Goal: Task Accomplishment & Management: Use online tool/utility

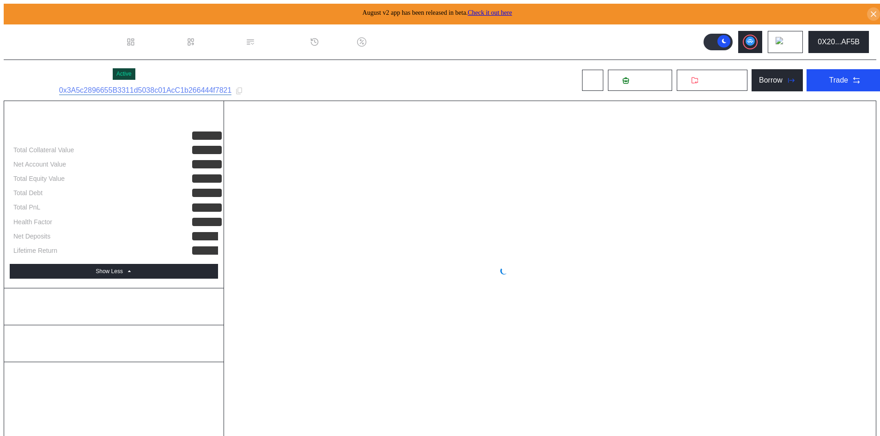
select select "*"
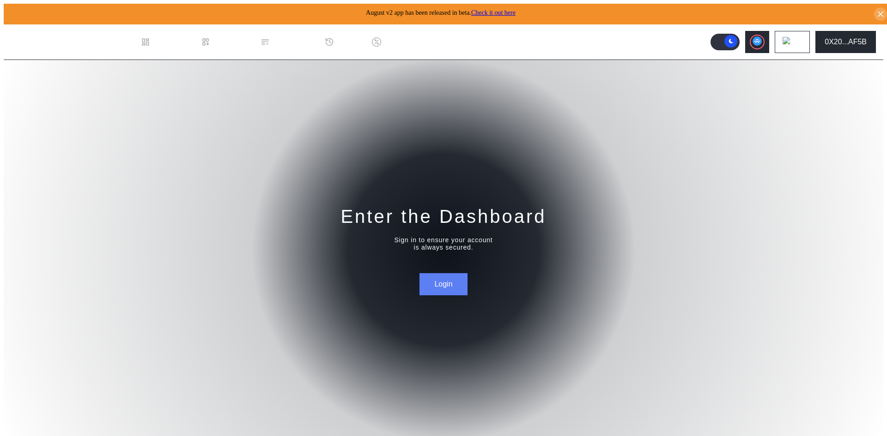
click at [439, 285] on button "Login" at bounding box center [443, 284] width 48 height 22
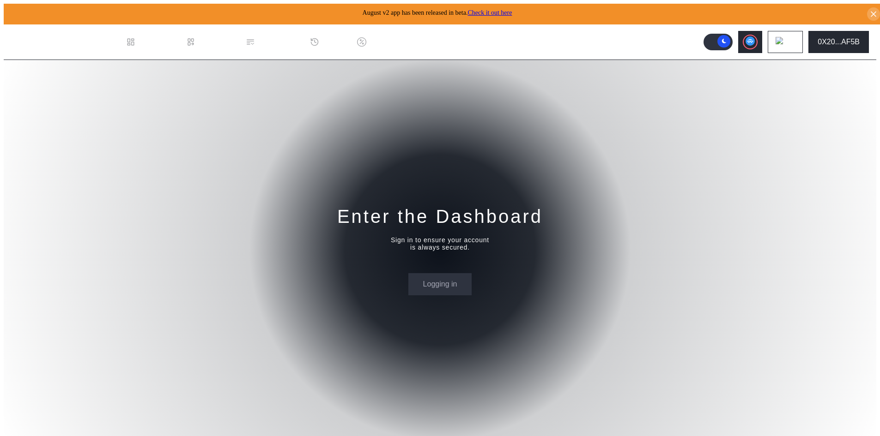
select select "*"
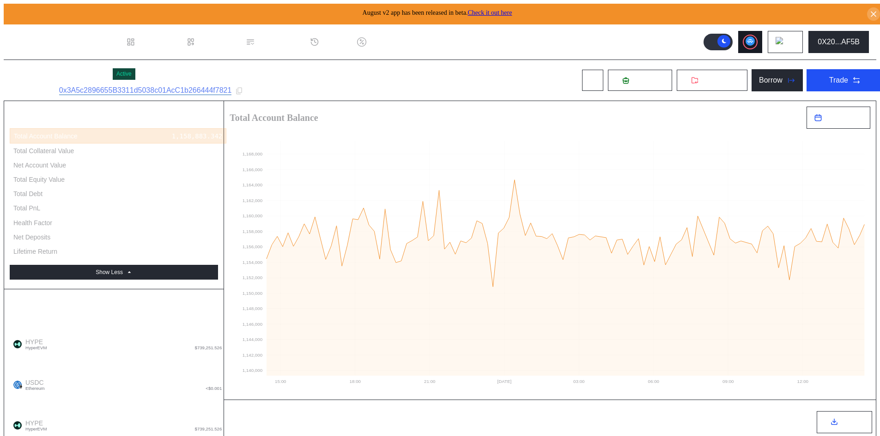
click at [755, 37] on circle at bounding box center [749, 40] width 9 height 9
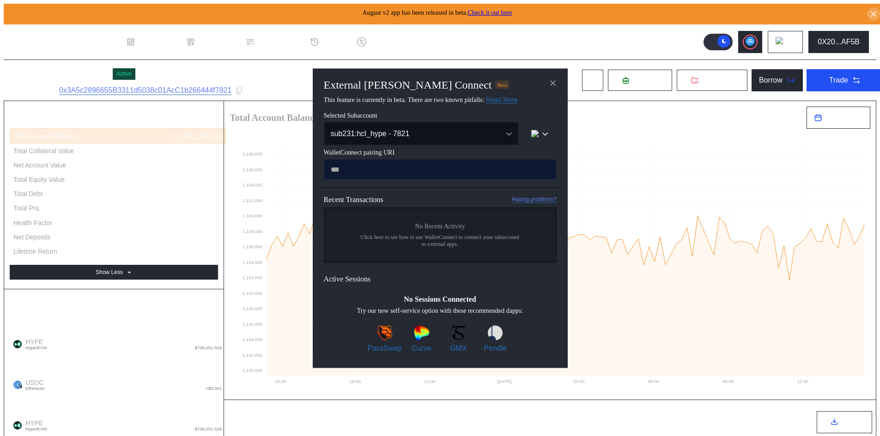
type input "**********"
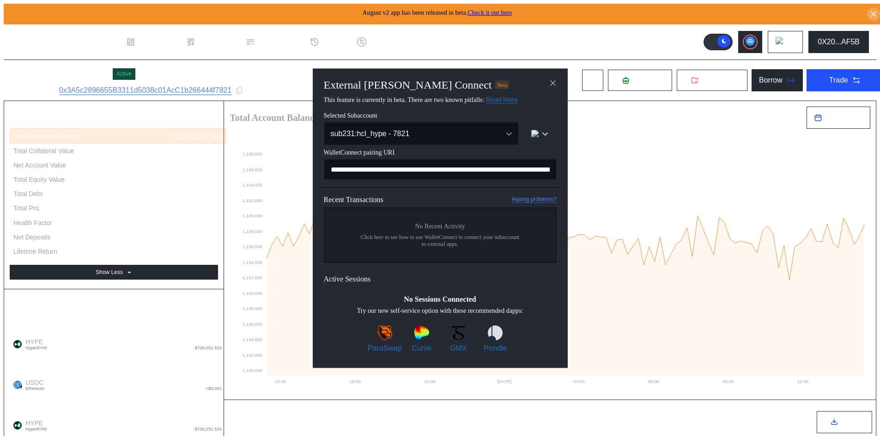
scroll to position [0, 551]
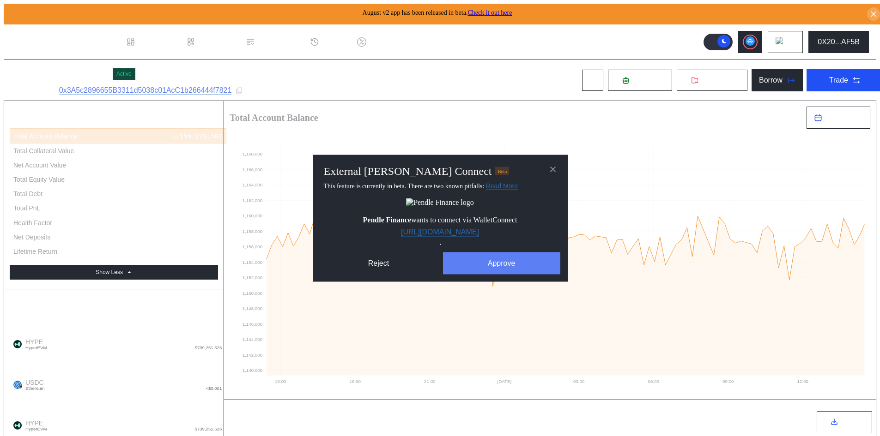
click at [511, 270] on button "Approve" at bounding box center [501, 263] width 117 height 22
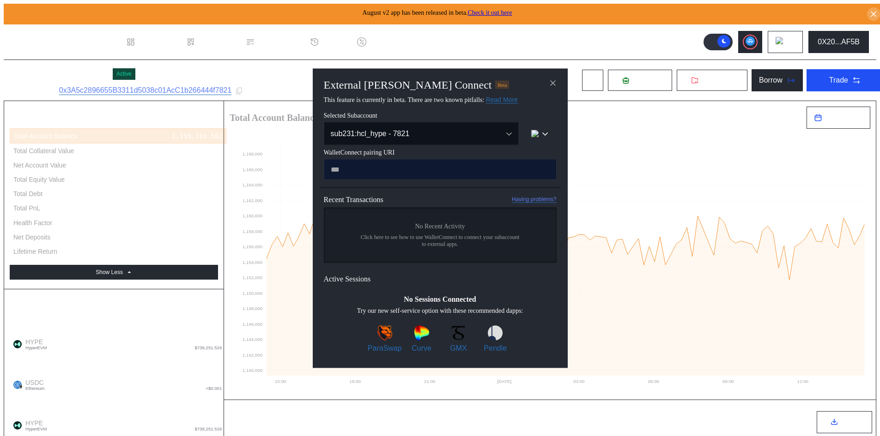
type input "**********"
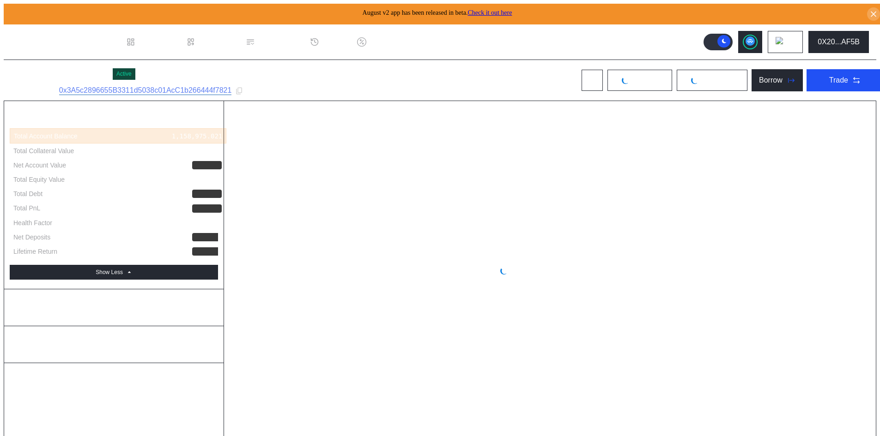
select select "*"
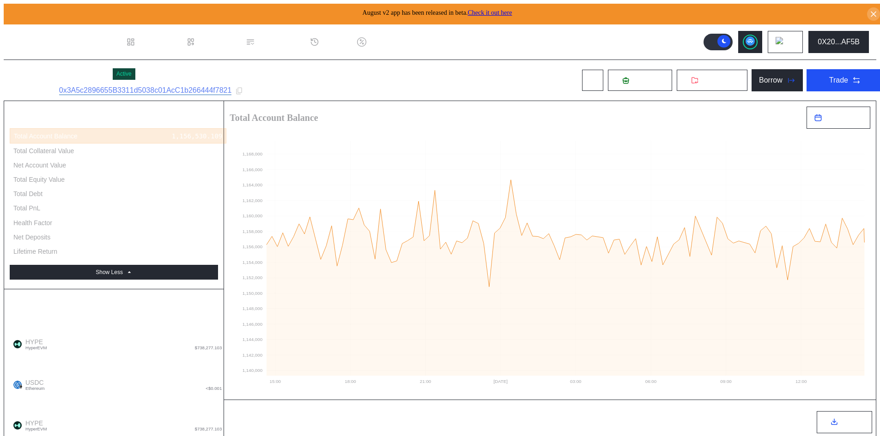
click at [874, 5] on div "August v2 app has been released in beta. Check it out here" at bounding box center [444, 14] width 880 height 21
click at [873, 10] on icon at bounding box center [873, 14] width 9 height 9
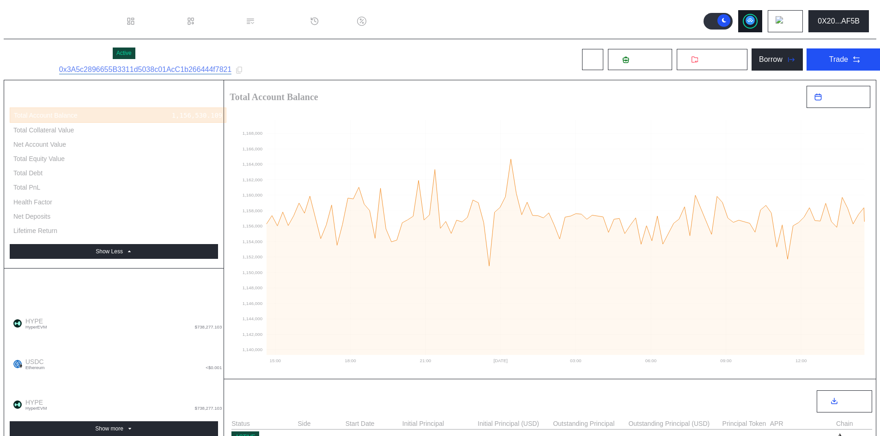
click at [753, 20] on circle at bounding box center [749, 20] width 9 height 9
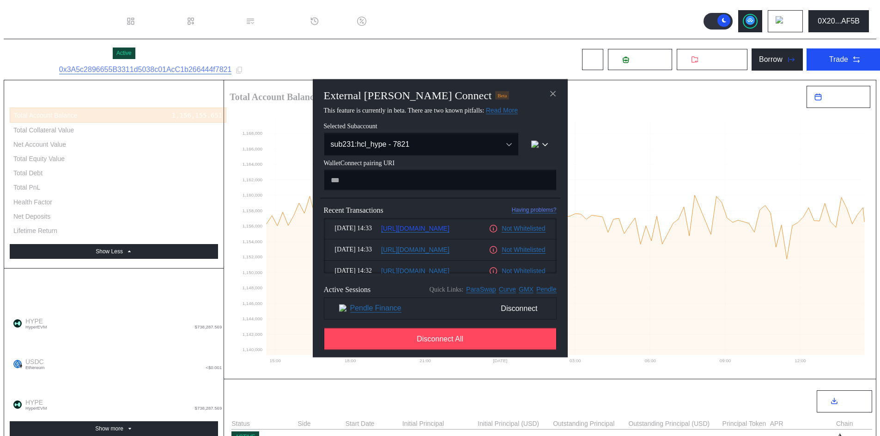
click at [435, 231] on link "[URL][DOMAIN_NAME]" at bounding box center [415, 228] width 68 height 8
click at [518, 231] on link "Not Whitelisted" at bounding box center [523, 228] width 43 height 8
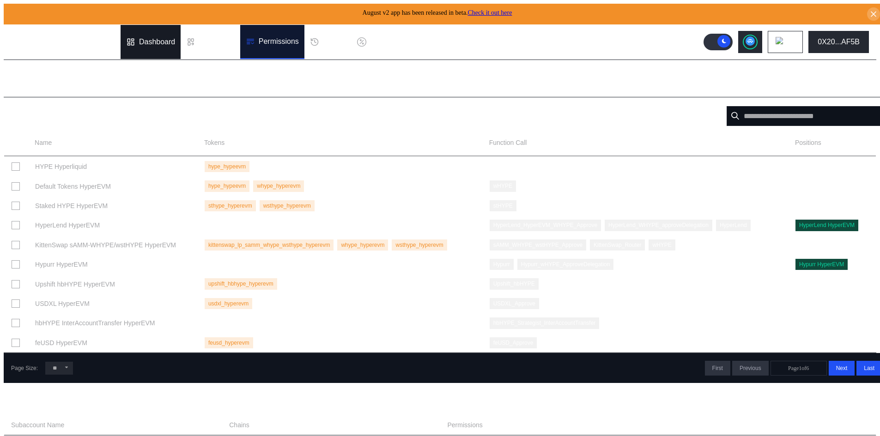
click at [160, 33] on div "Dashboard" at bounding box center [151, 42] width 60 height 34
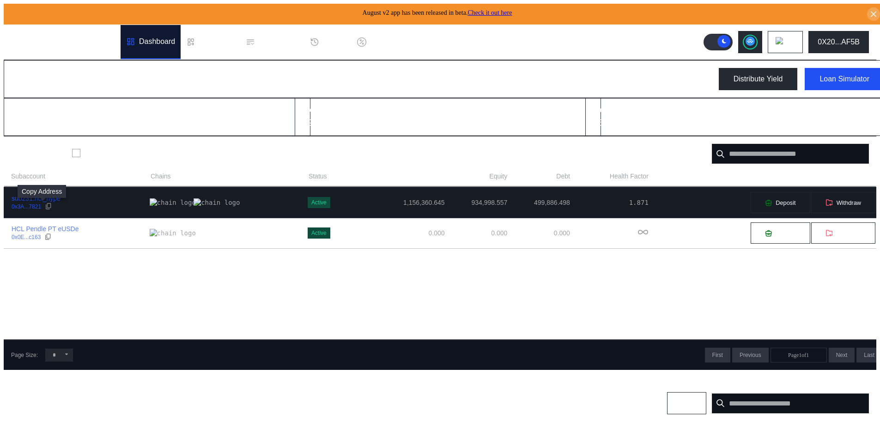
click at [46, 206] on icon at bounding box center [48, 206] width 5 height 6
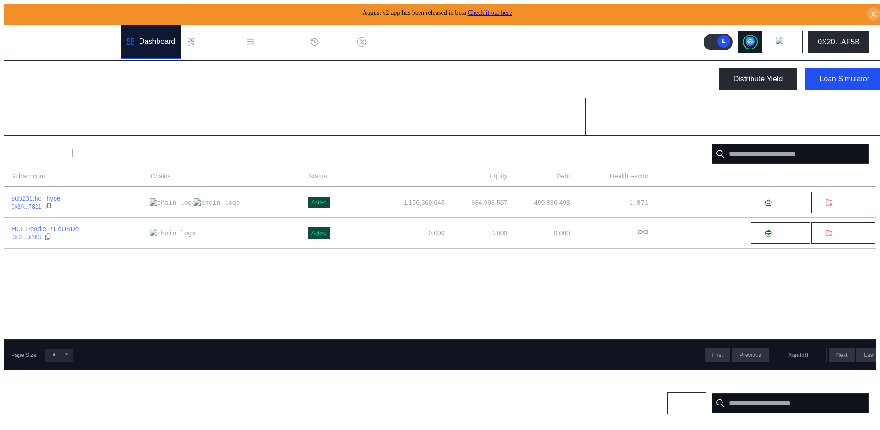
click at [752, 37] on circle at bounding box center [749, 40] width 9 height 9
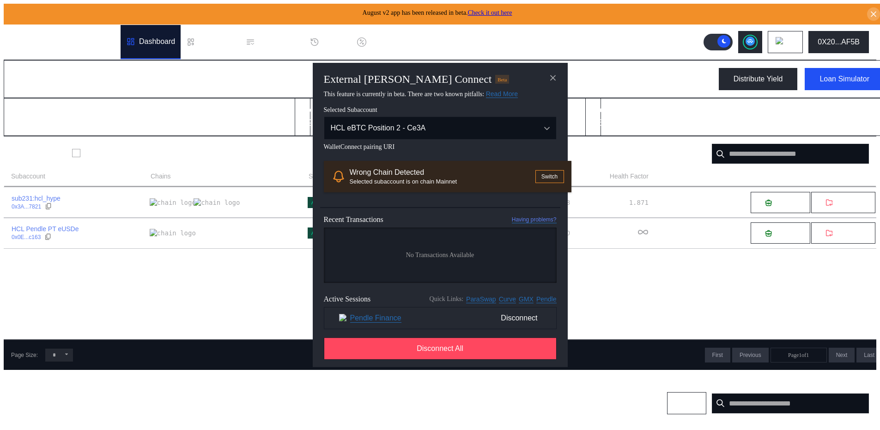
scroll to position [46, 0]
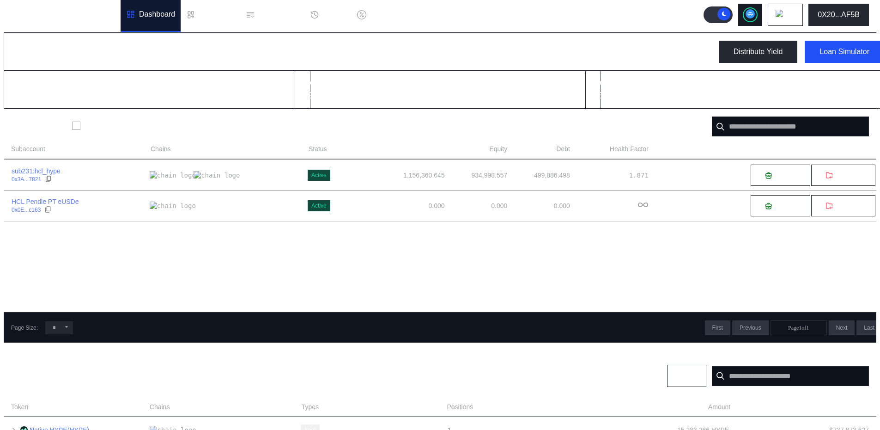
click at [755, 15] on circle at bounding box center [749, 13] width 9 height 9
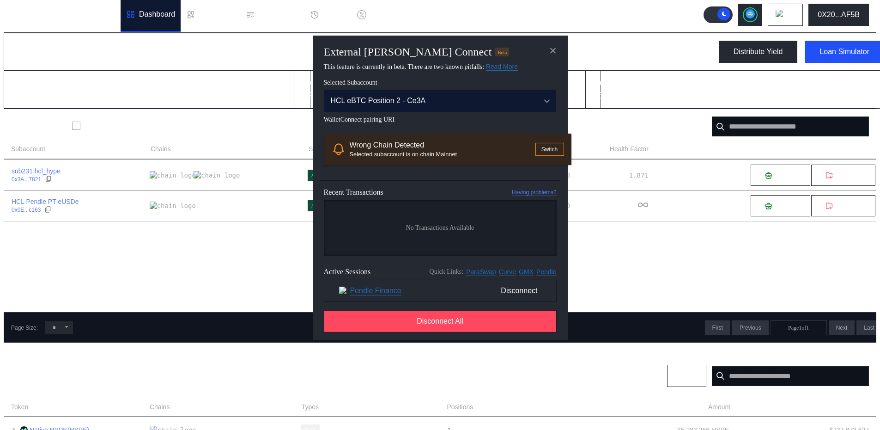
click at [547, 102] on icon "Open menu" at bounding box center [547, 101] width 5 height 2
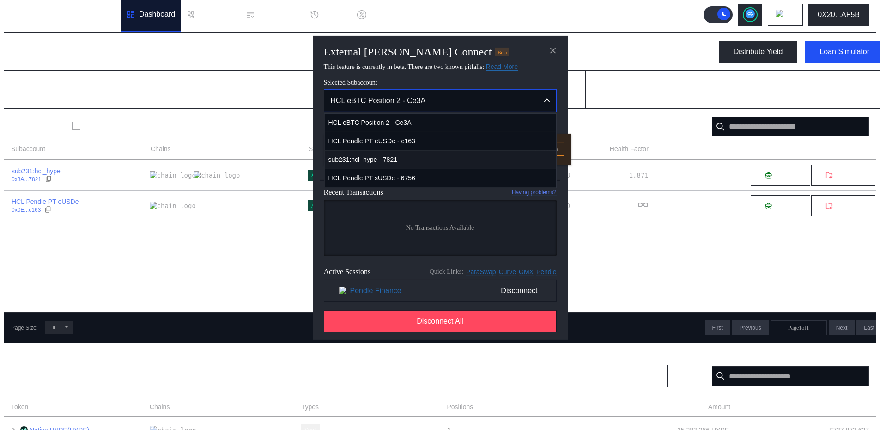
click at [448, 169] on span "sub231:hcl_hype - 7821" at bounding box center [440, 159] width 231 height 19
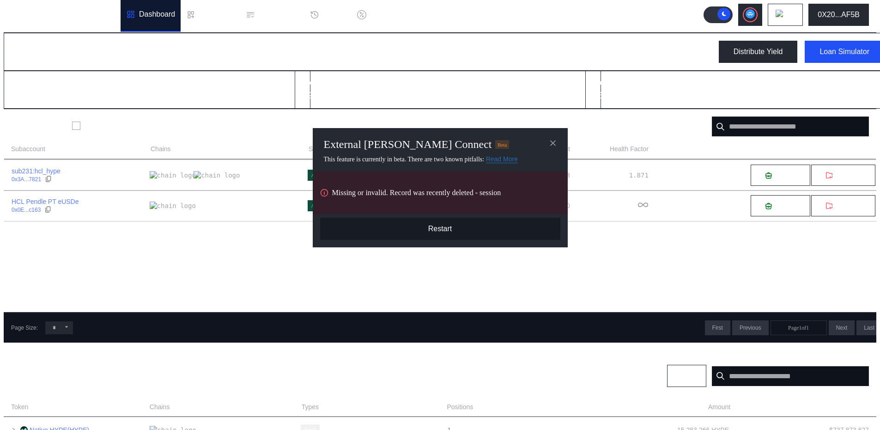
click at [441, 240] on button "Restart" at bounding box center [440, 229] width 240 height 22
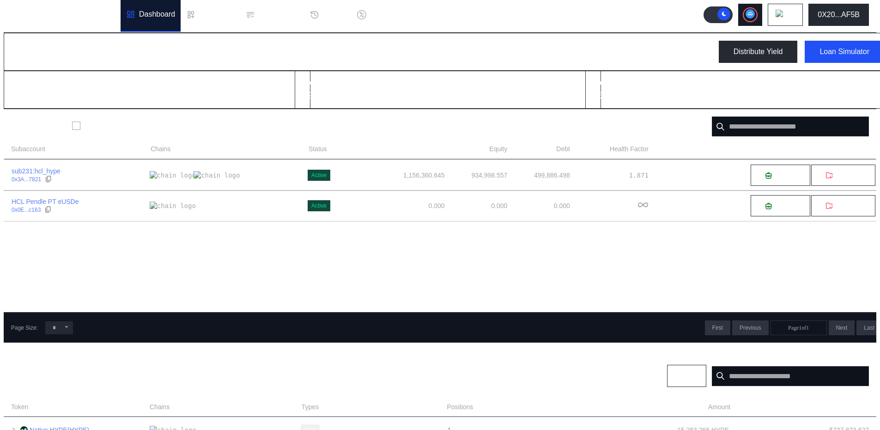
click at [753, 12] on icon at bounding box center [750, 14] width 6 height 4
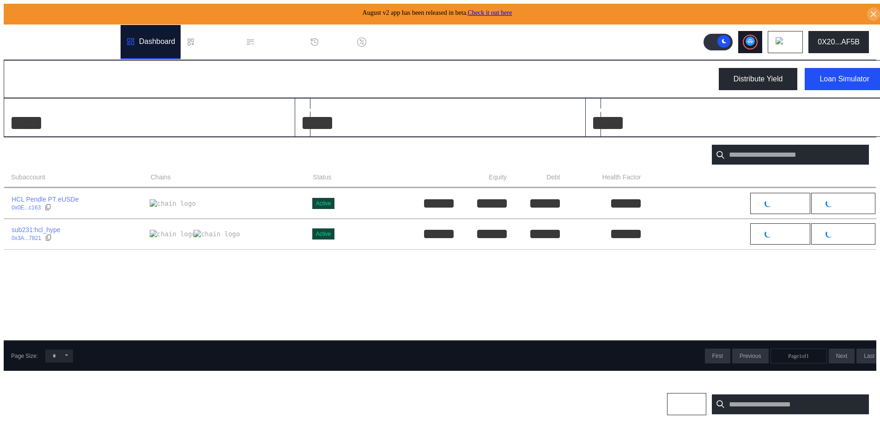
click at [755, 37] on circle at bounding box center [749, 40] width 9 height 9
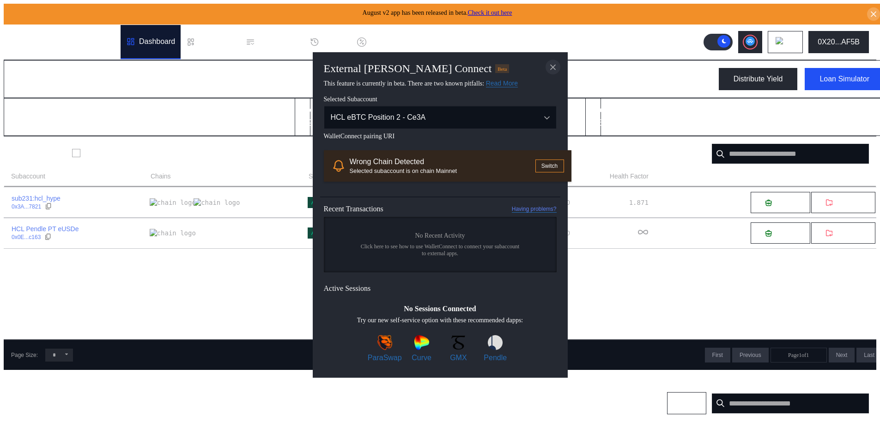
click at [554, 65] on icon "close modal" at bounding box center [553, 67] width 5 height 5
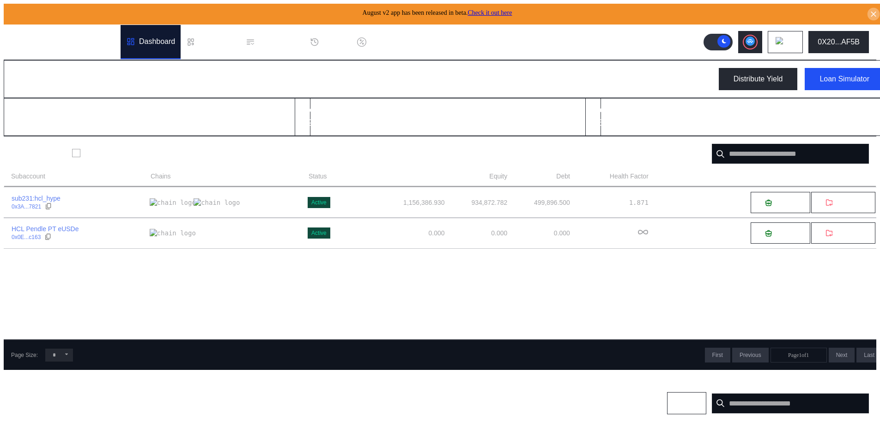
click at [873, 10] on icon at bounding box center [873, 14] width 9 height 9
